Goal: Information Seeking & Learning: Learn about a topic

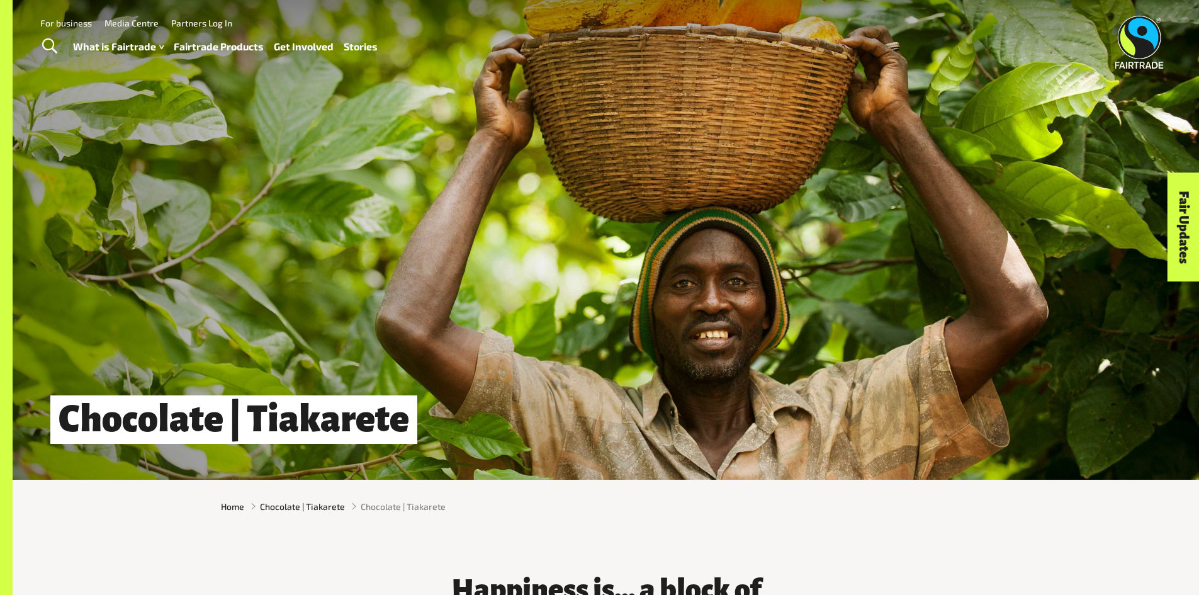
click at [48, 20] on link "For business" at bounding box center [66, 23] width 52 height 11
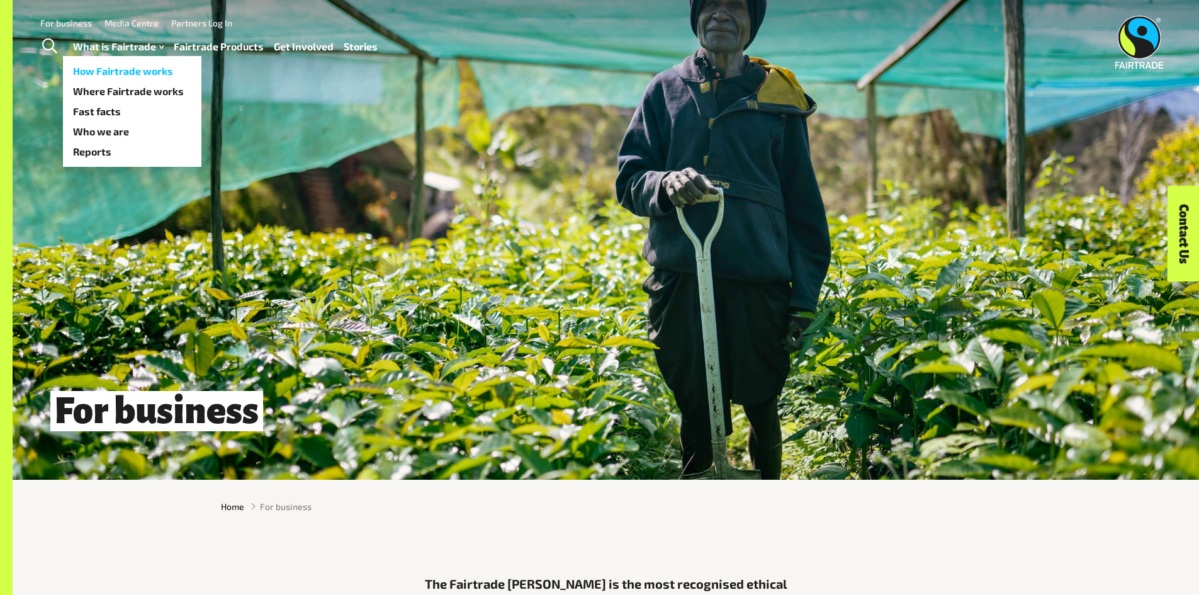
click at [102, 66] on link "How Fairtrade works" at bounding box center [132, 71] width 138 height 20
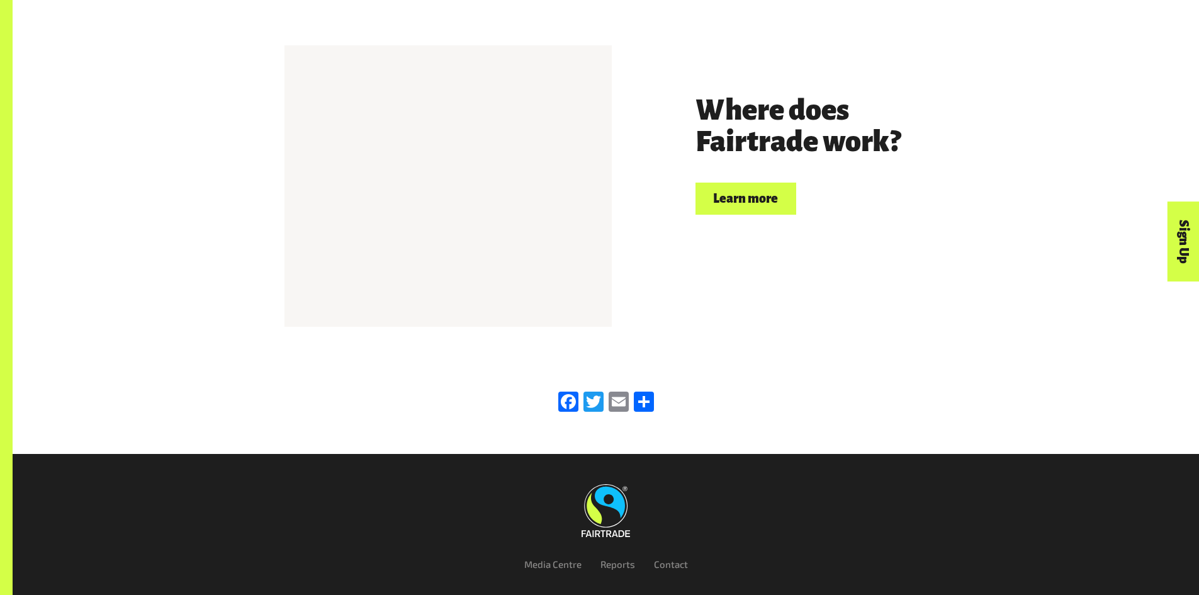
scroll to position [2965, 0]
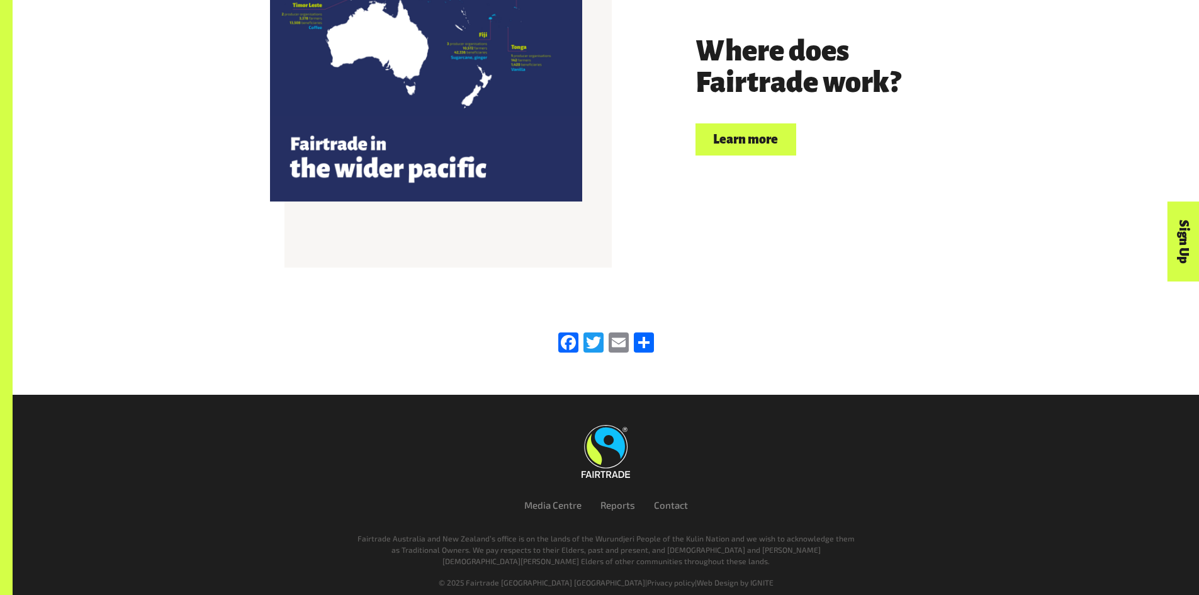
click at [784, 123] on link "Learn more" at bounding box center [745, 139] width 101 height 32
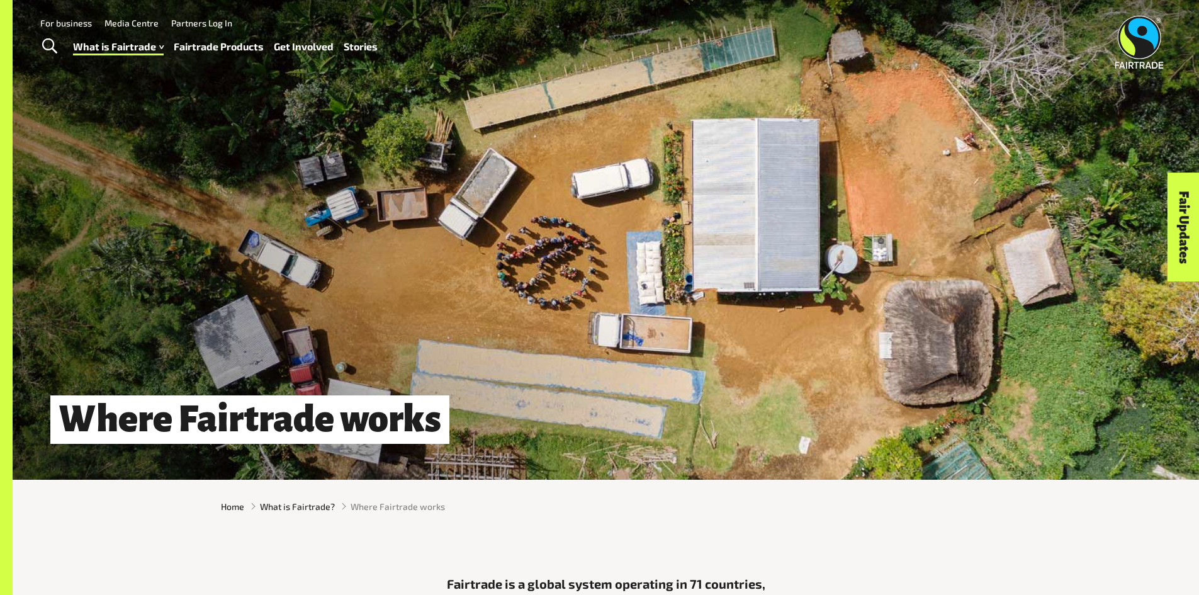
click at [211, 43] on link "Fairtrade Products" at bounding box center [219, 47] width 90 height 18
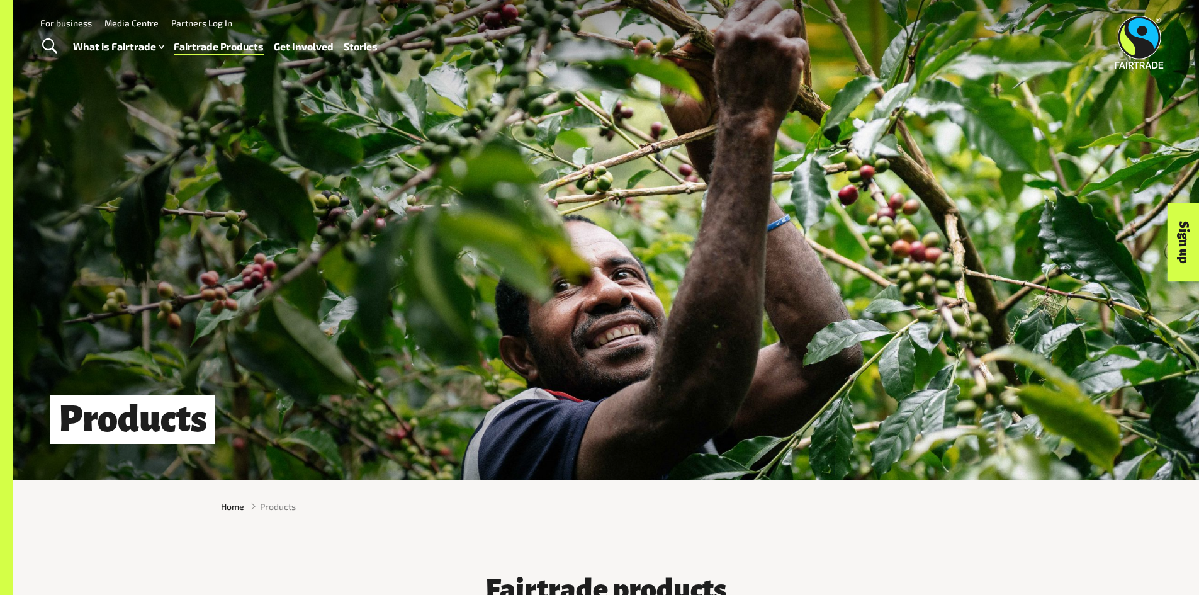
click at [53, 42] on span "Toggle Search" at bounding box center [49, 46] width 15 height 16
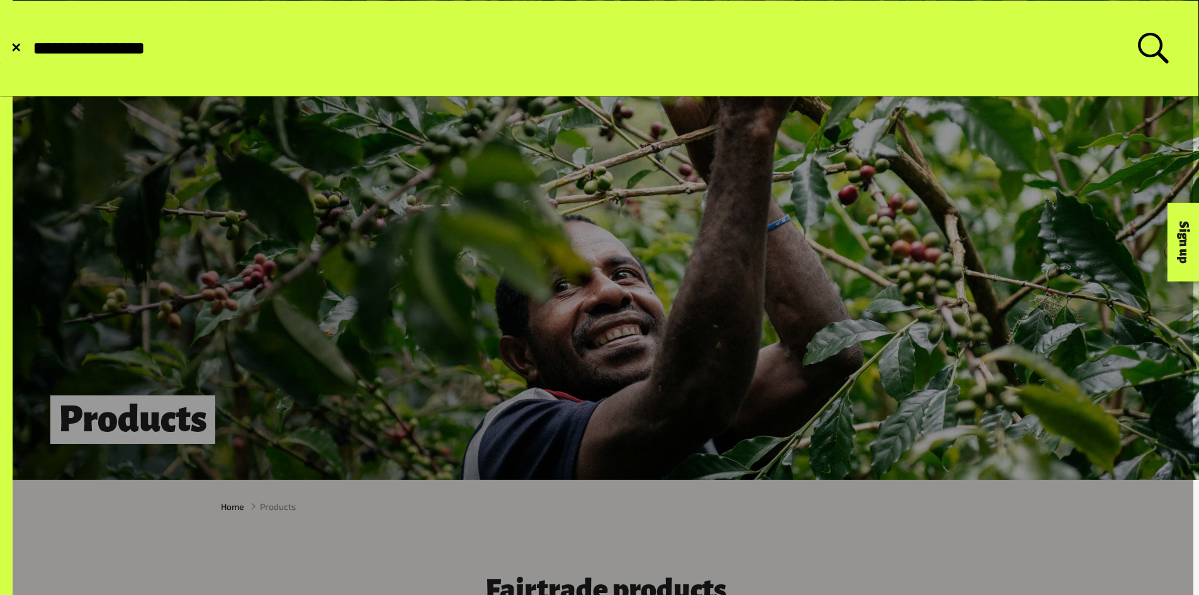
type input "**********"
click at [31, 48] on button "Submit Search" at bounding box center [31, 48] width 1 height 1
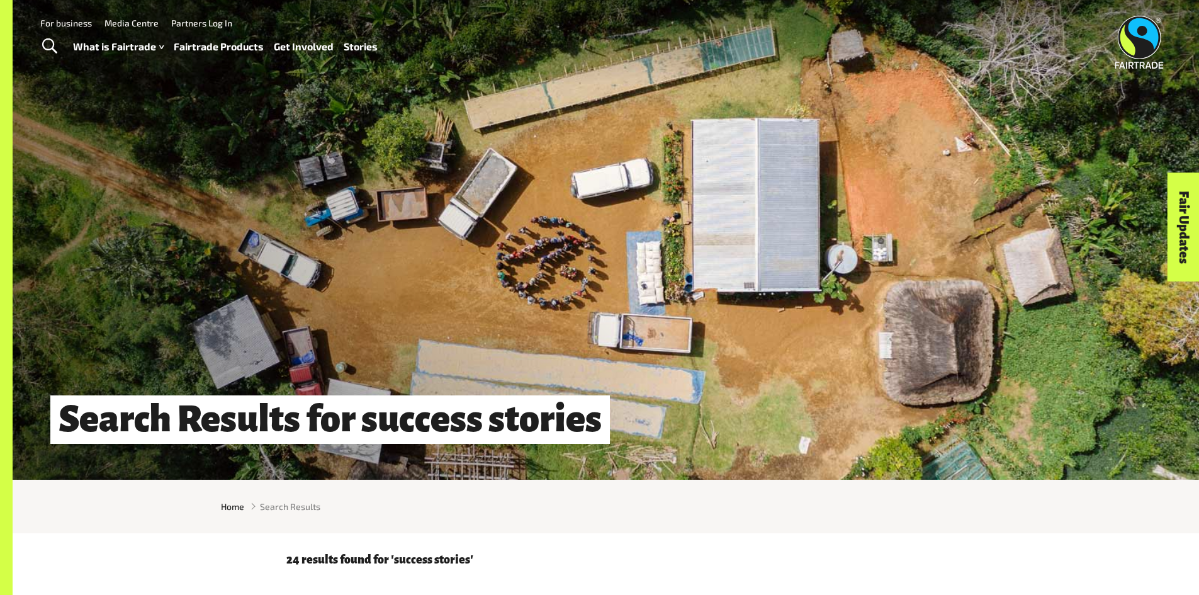
click at [354, 45] on link "Stories" at bounding box center [361, 47] width 34 height 18
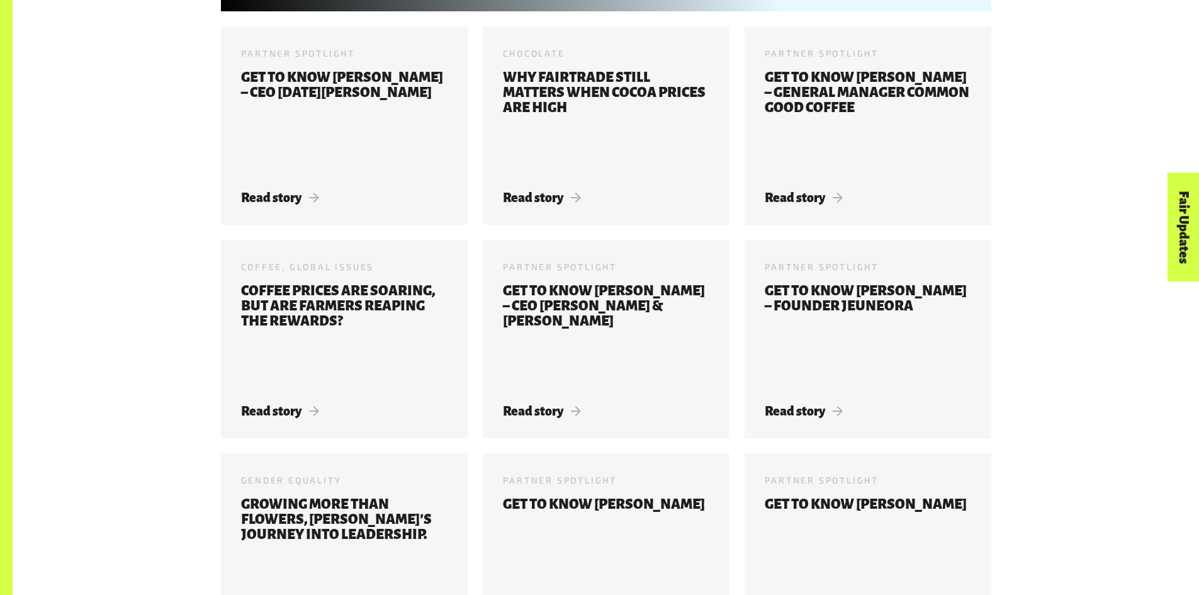
scroll to position [931, 0]
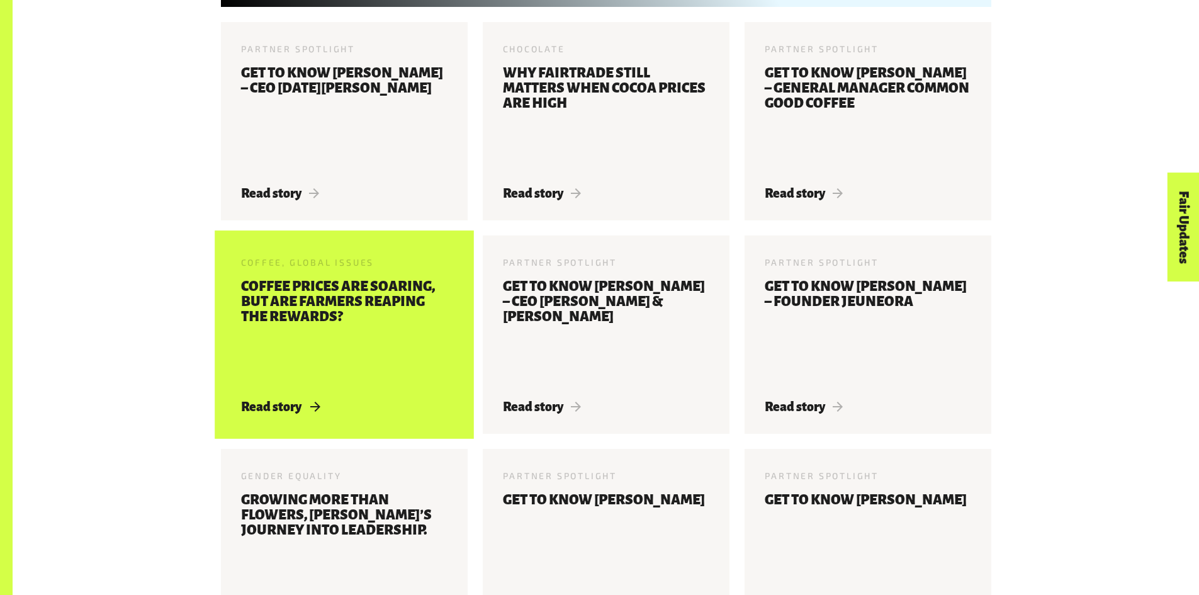
click at [388, 318] on h3 "Coffee prices are soaring, but are farmers reaping the rewards?" at bounding box center [344, 332] width 206 height 106
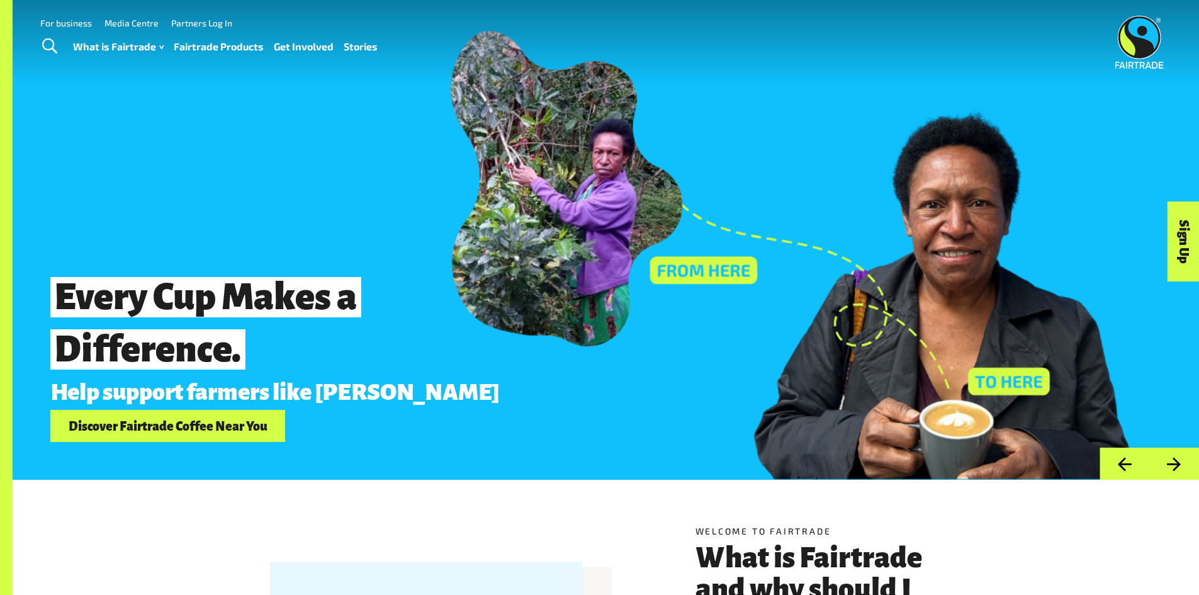
click at [123, 21] on link "Media Centre" at bounding box center [131, 23] width 54 height 11
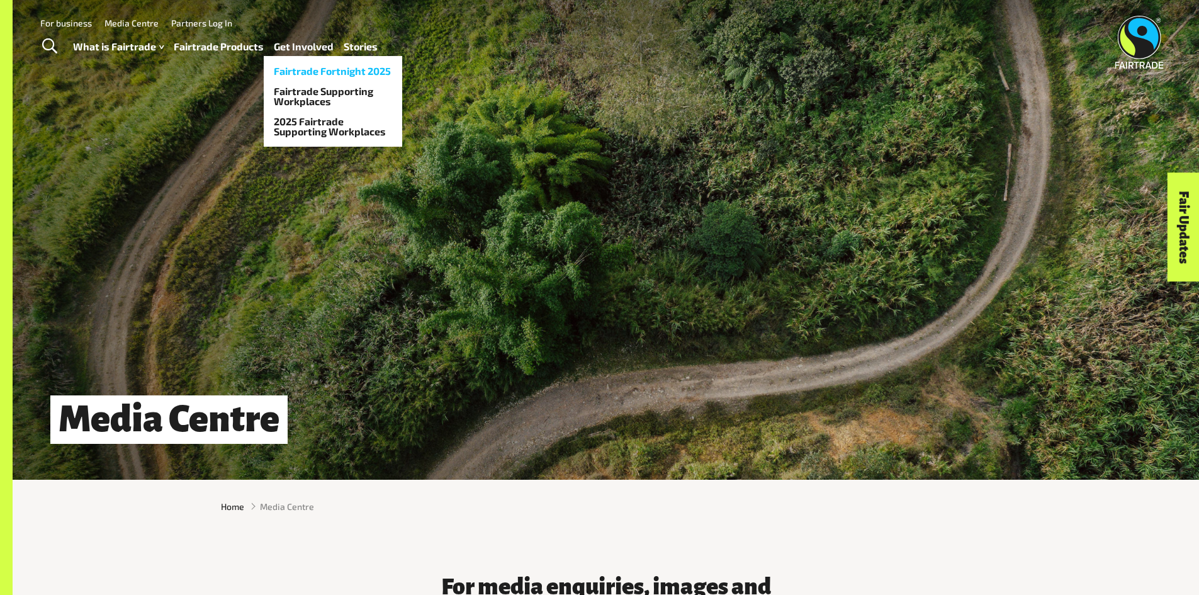
click at [296, 75] on link "Fairtrade Fortnight 2025" at bounding box center [333, 71] width 138 height 20
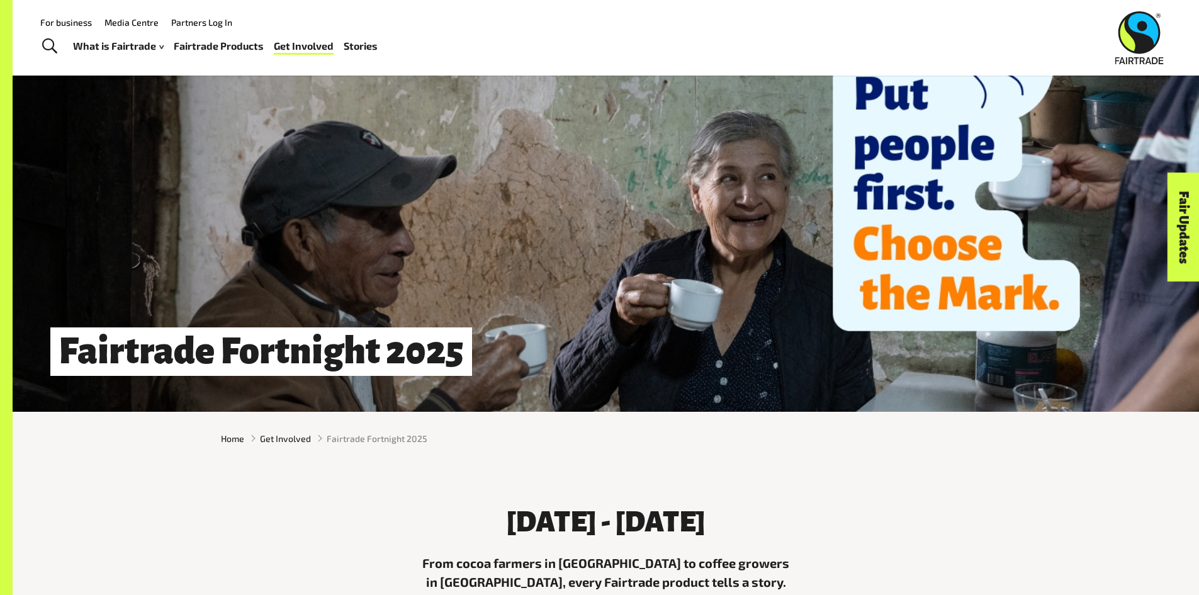
scroll to position [39, 0]
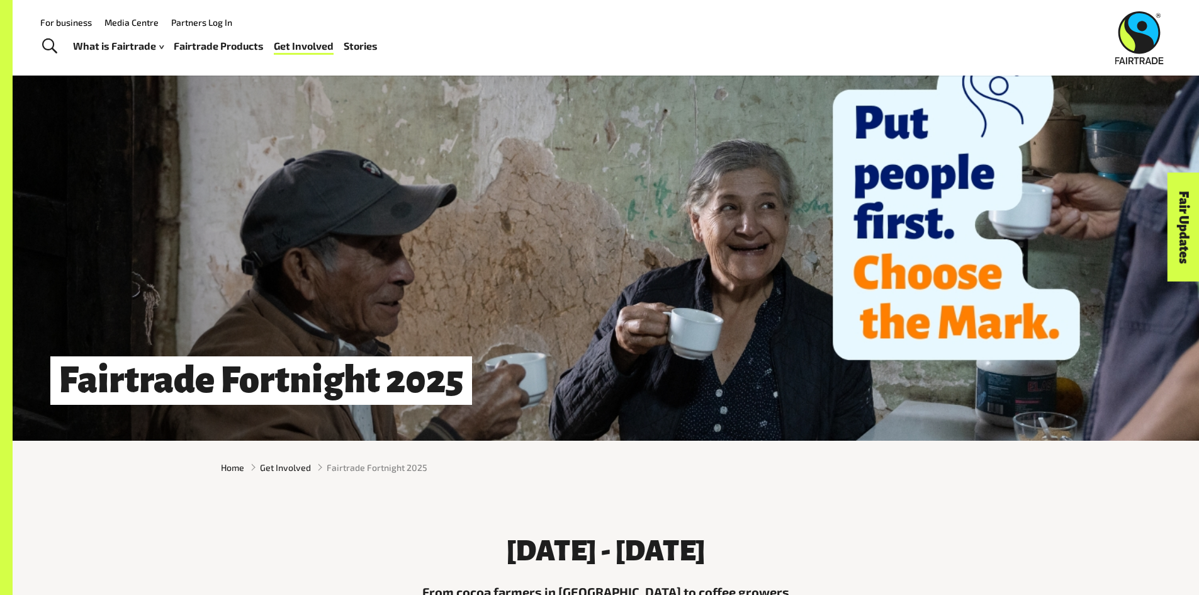
click at [365, 43] on link "Stories" at bounding box center [361, 46] width 34 height 18
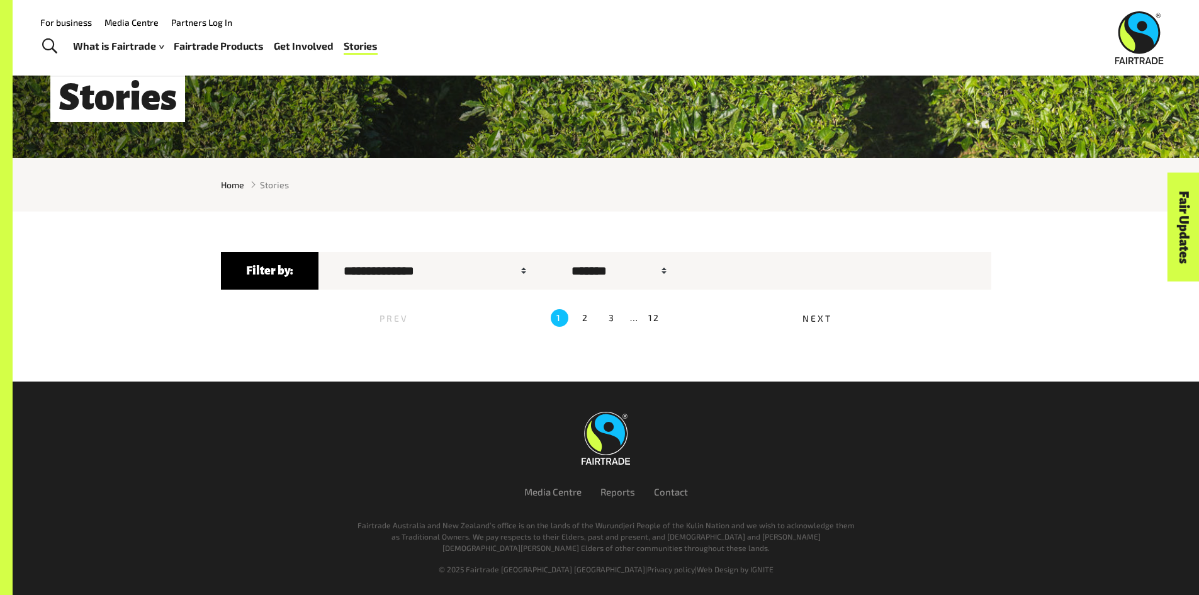
scroll to position [298, 0]
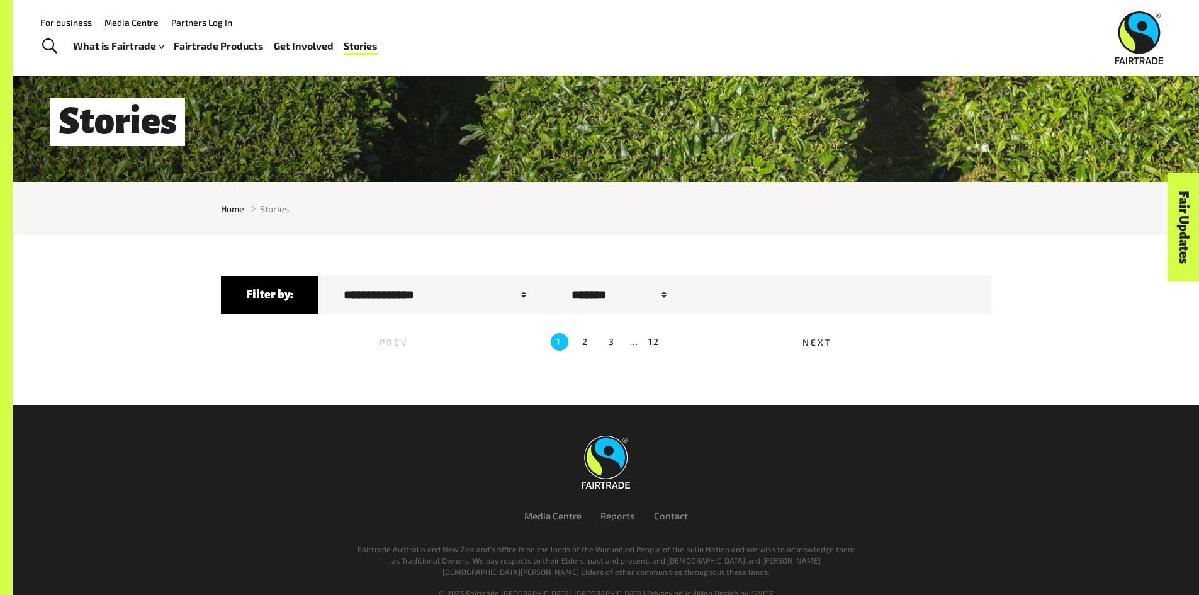
click at [817, 343] on span "Next" at bounding box center [816, 342] width 29 height 11
click at [588, 342] on label "2" at bounding box center [586, 342] width 18 height 18
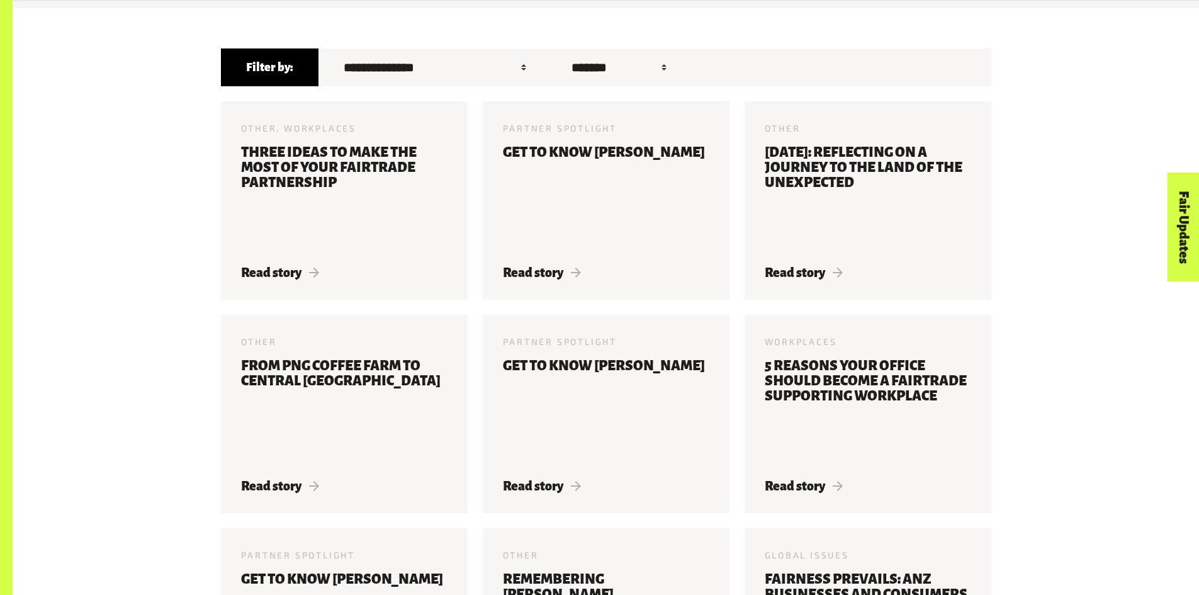
click at [576, 339] on div "Other, Workplaces 30 Sep 2024 Three ideas to make the most of your Fairtrade pa…" at bounding box center [605, 527] width 785 height 853
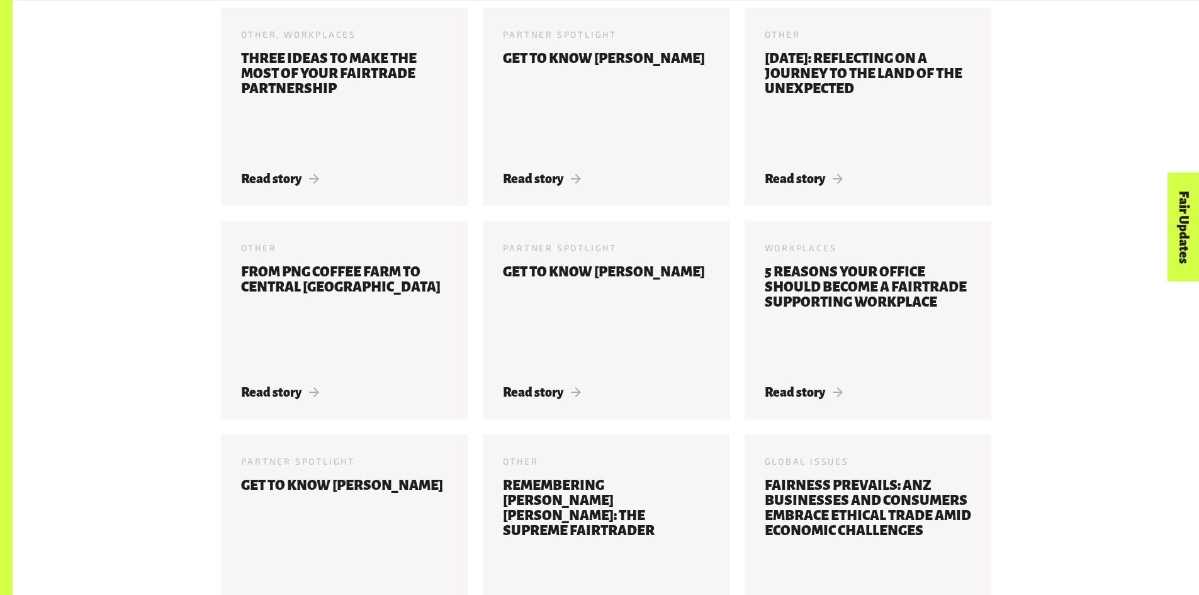
scroll to position [622, 0]
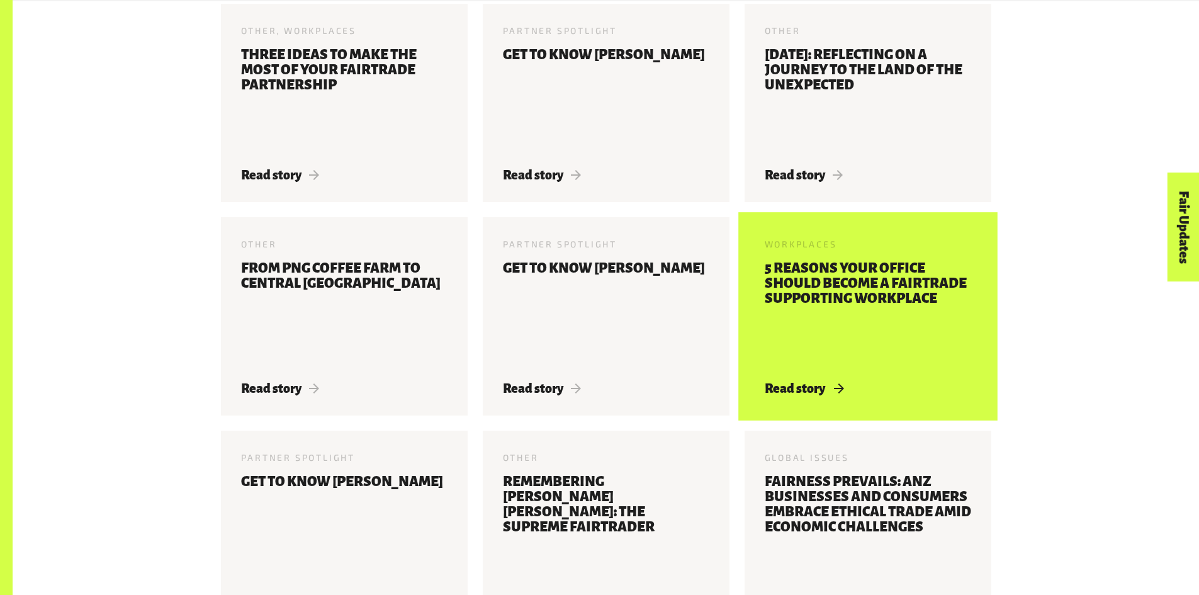
click at [884, 287] on h3 "5 reasons your office should become a Fairtrade Supporting Workplace" at bounding box center [868, 314] width 206 height 106
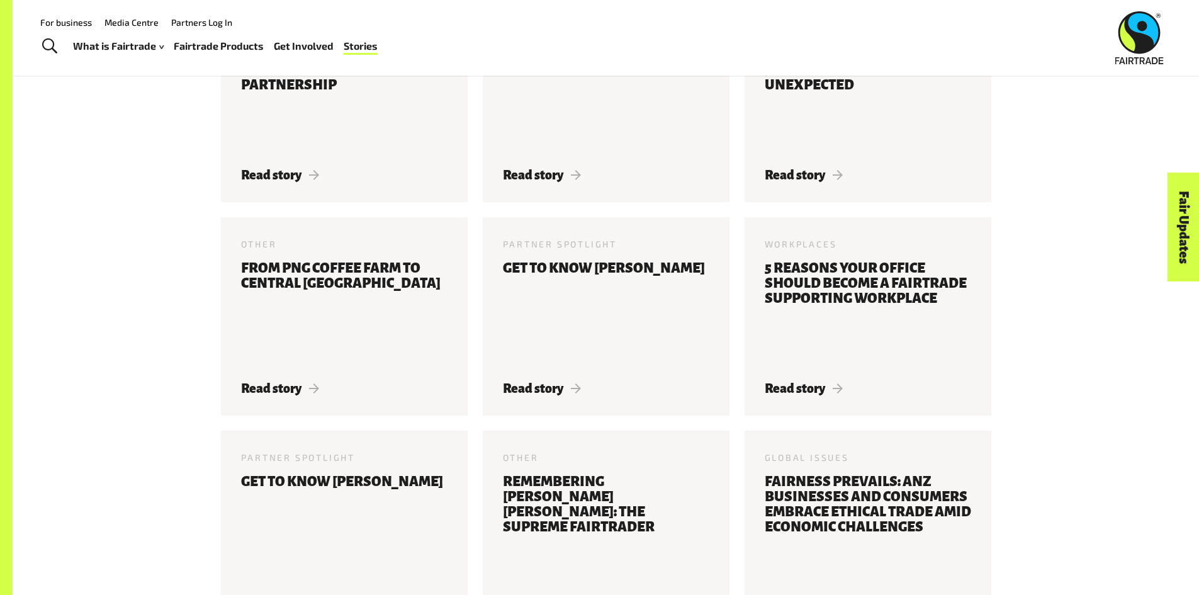
scroll to position [0, 0]
